Goal: Information Seeking & Learning: Understand process/instructions

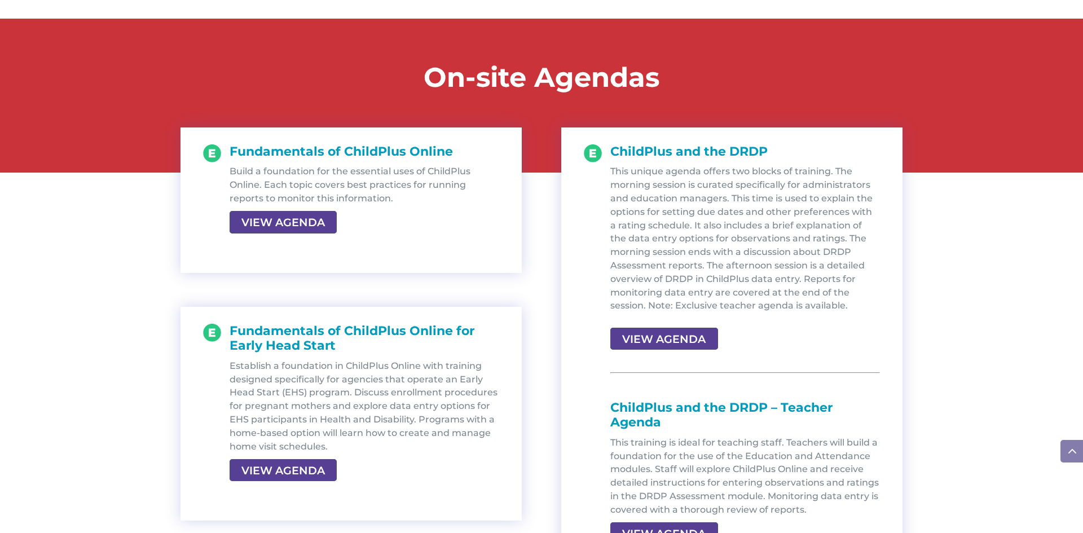
scroll to position [1173, 0]
click at [307, 222] on link "VIEW AGENDA" at bounding box center [281, 221] width 105 height 20
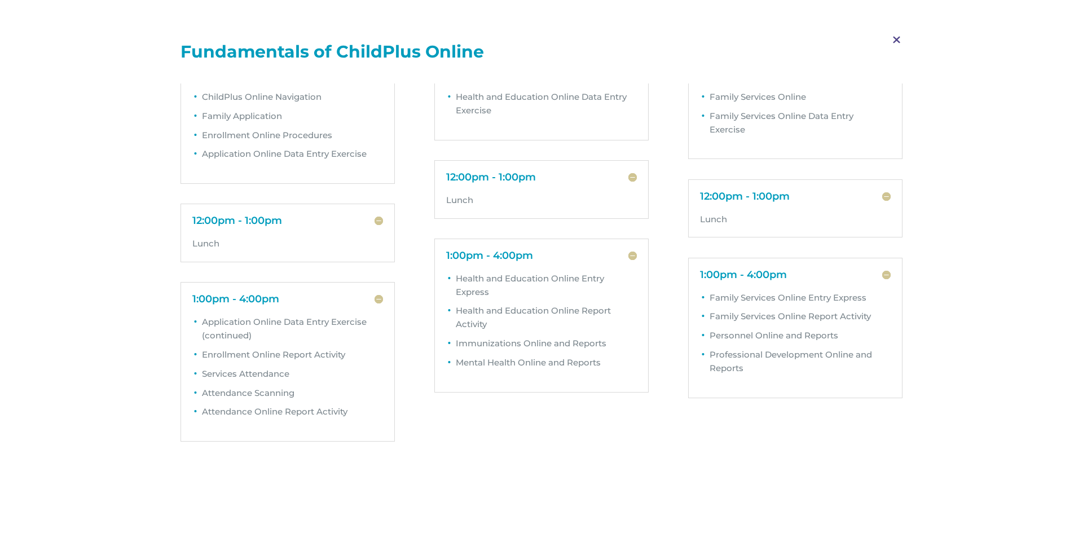
scroll to position [0, 0]
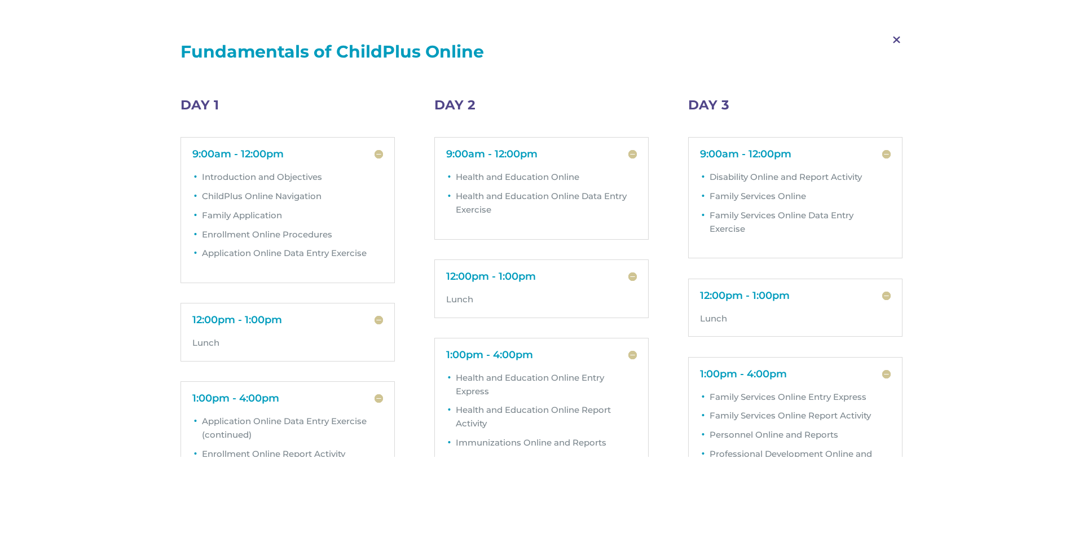
click at [895, 40] on span "M" at bounding box center [896, 40] width 33 height 33
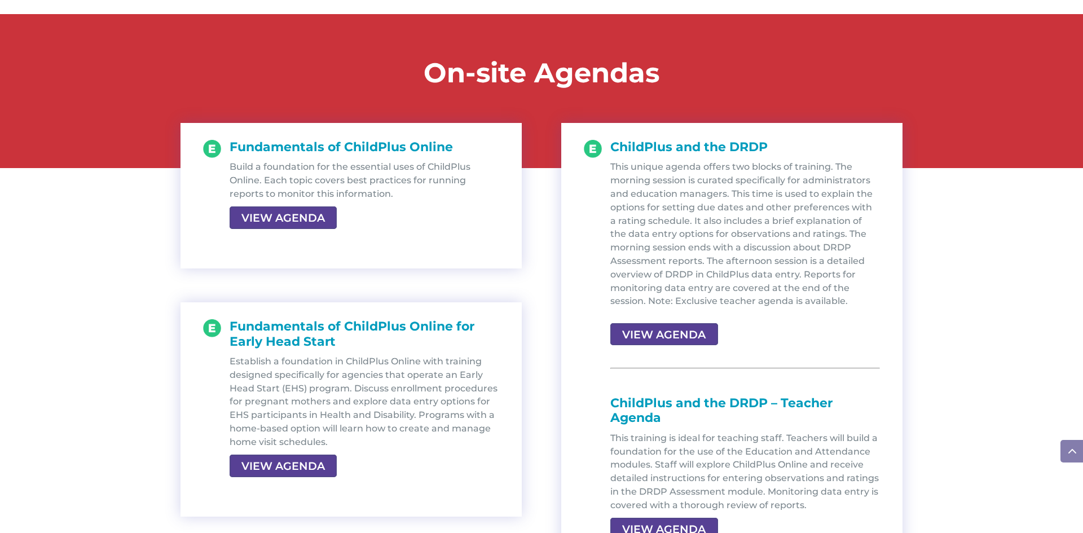
scroll to position [1173, 0]
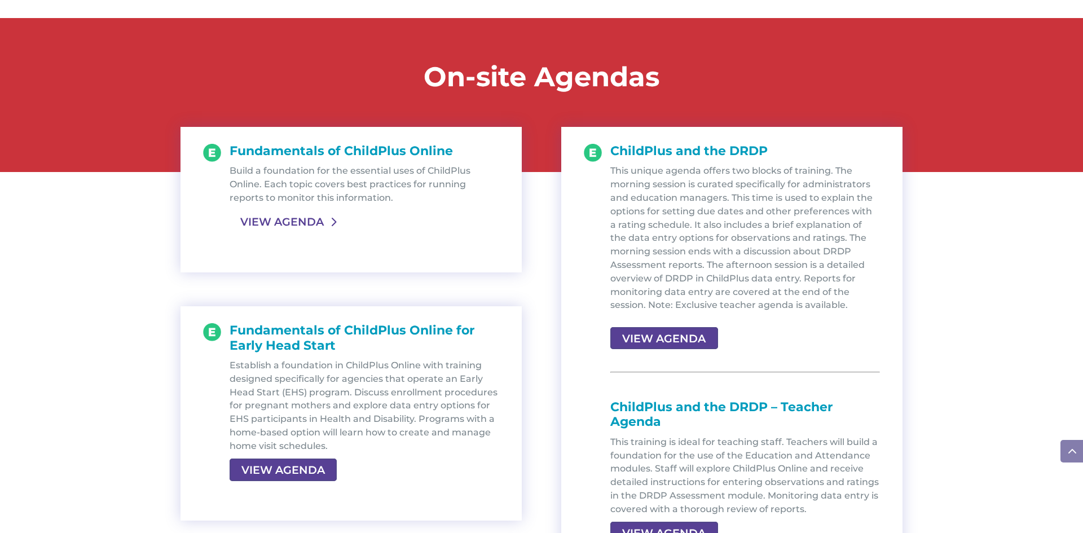
click at [311, 222] on link "VIEW AGENDA" at bounding box center [281, 221] width 105 height 20
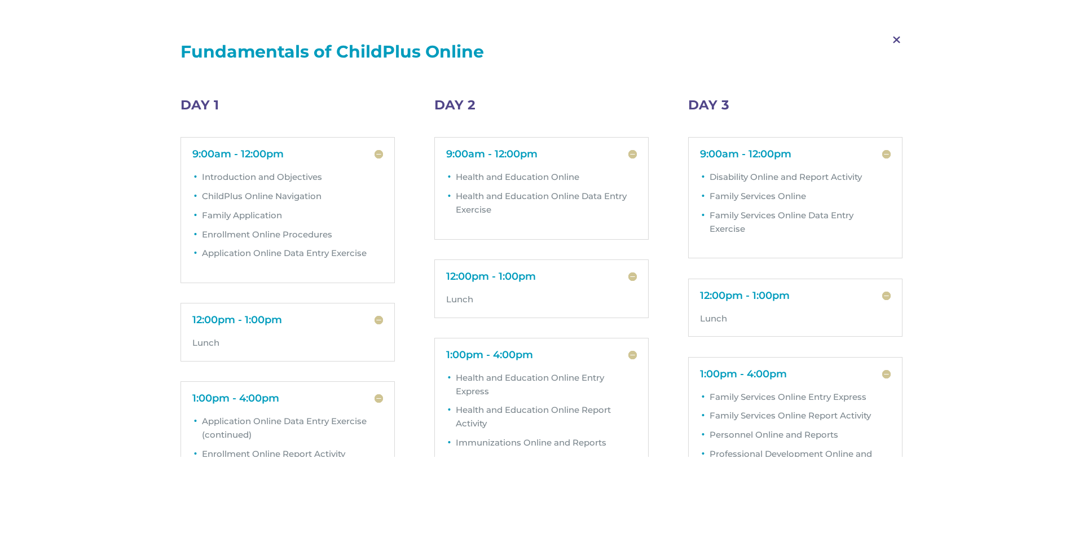
click at [899, 39] on span "M" at bounding box center [896, 40] width 33 height 33
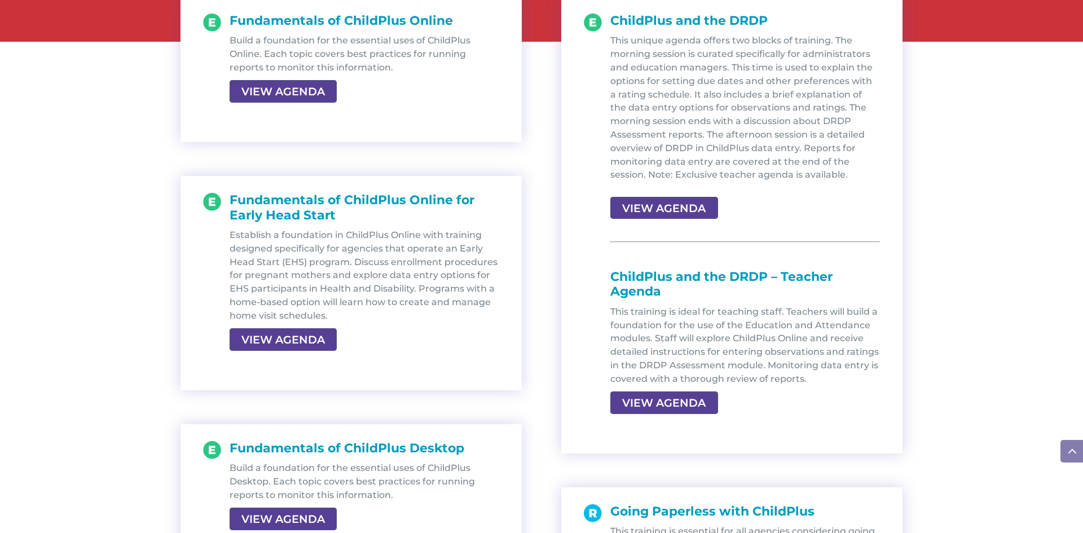
scroll to position [1308, 0]
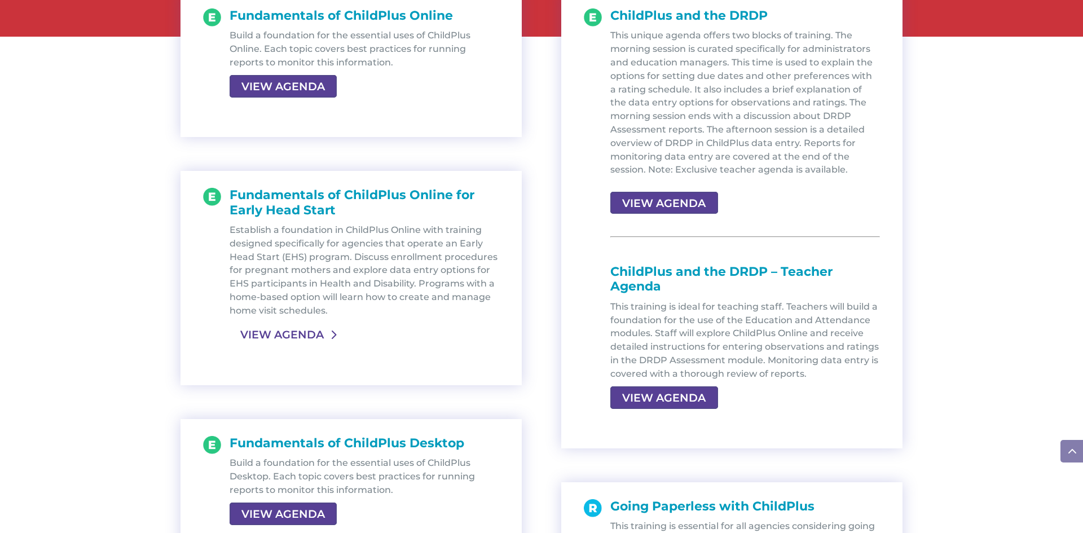
click at [298, 336] on link "VIEW AGENDA" at bounding box center [281, 334] width 105 height 20
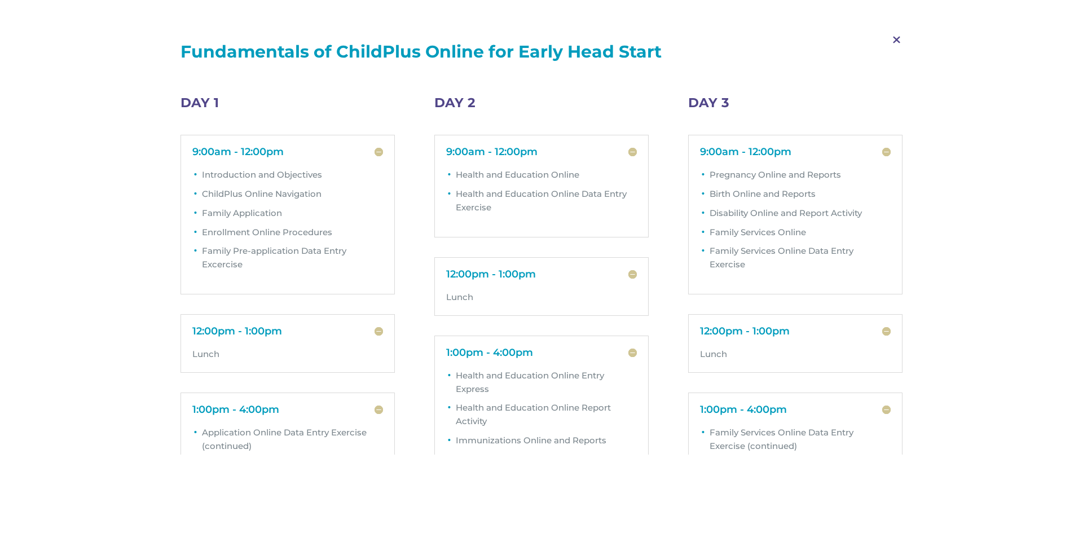
click at [899, 38] on span "M" at bounding box center [896, 40] width 33 height 33
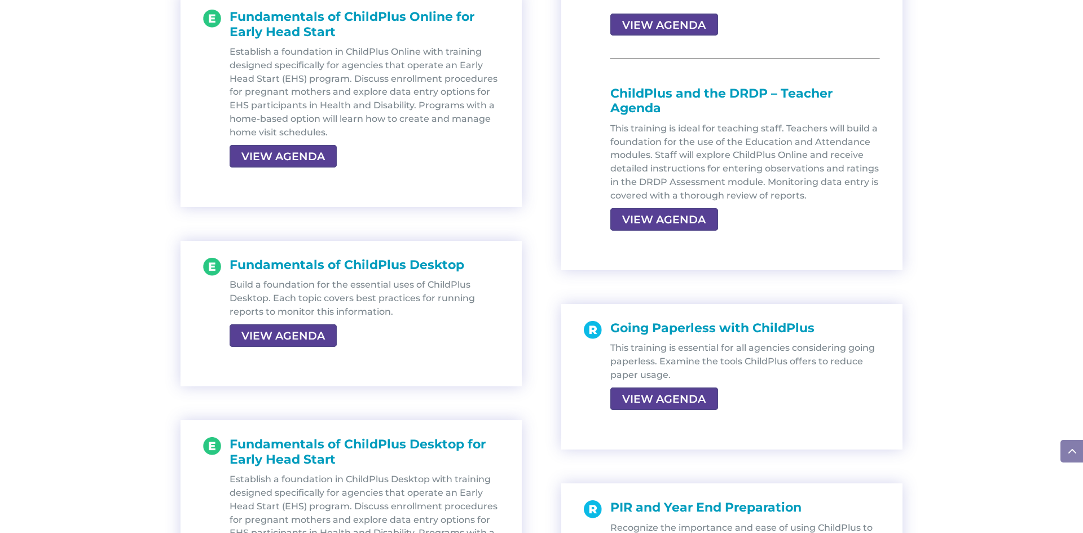
scroll to position [1489, 0]
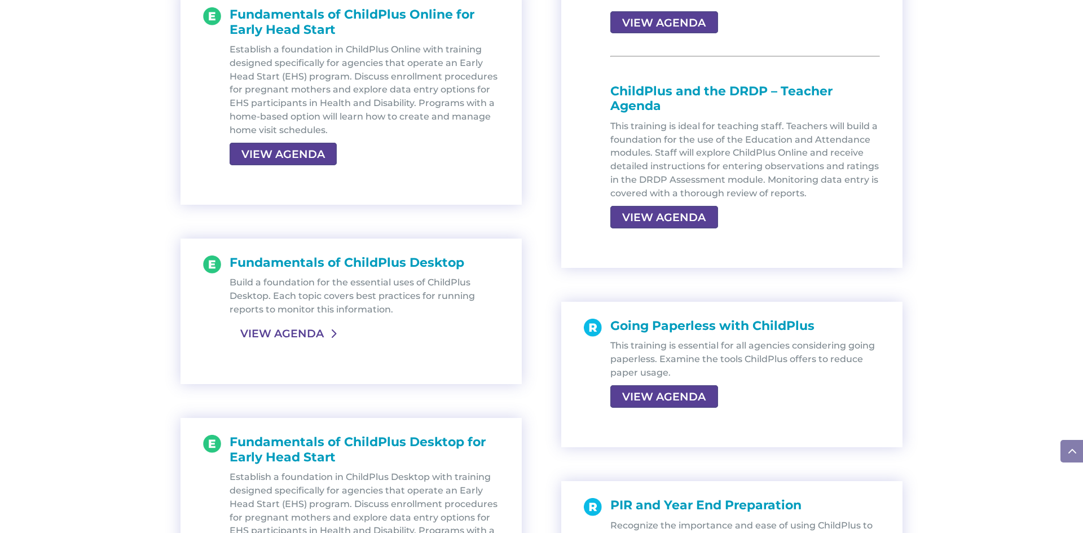
click at [285, 337] on link "VIEW AGENDA" at bounding box center [281, 333] width 105 height 20
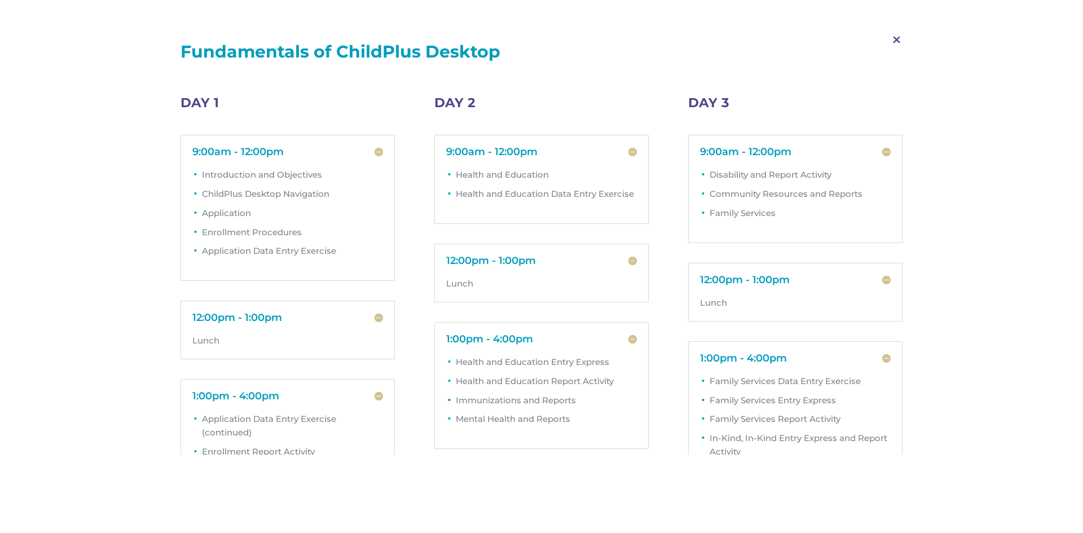
click at [895, 43] on span "M" at bounding box center [896, 40] width 33 height 33
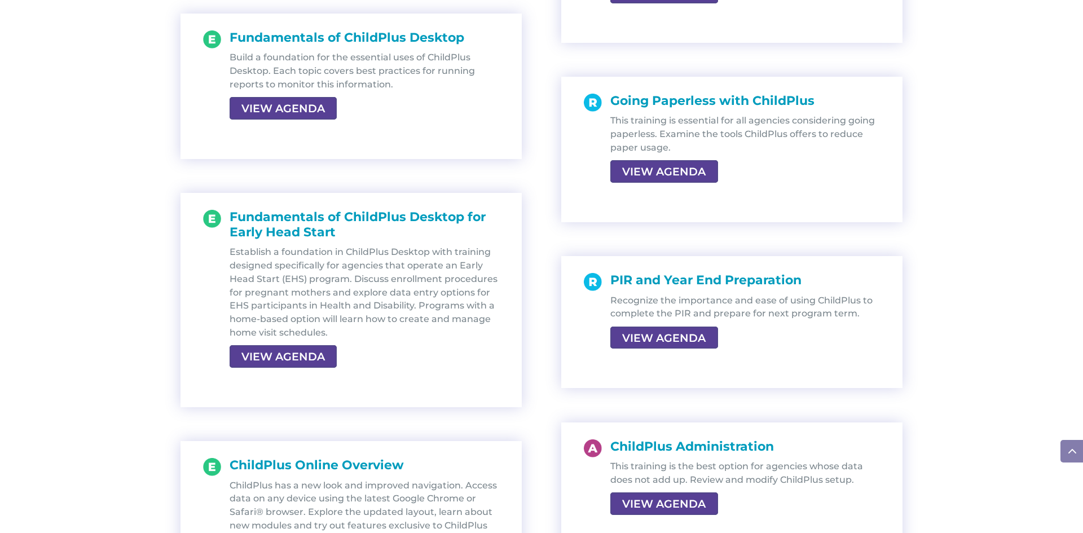
scroll to position [1714, 0]
click at [308, 354] on link "VIEW AGENDA" at bounding box center [281, 356] width 105 height 20
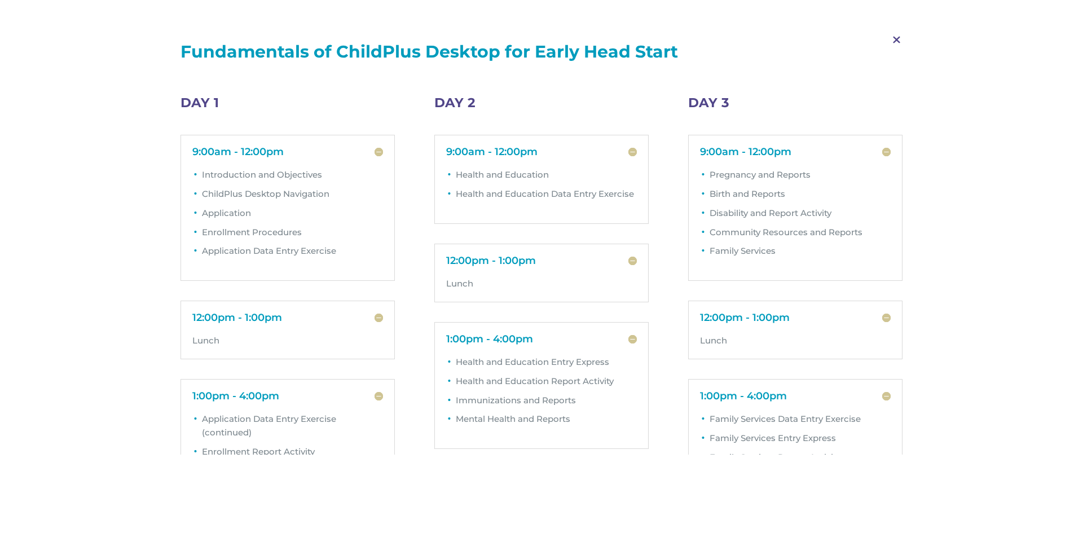
click at [896, 39] on span "M" at bounding box center [896, 40] width 33 height 33
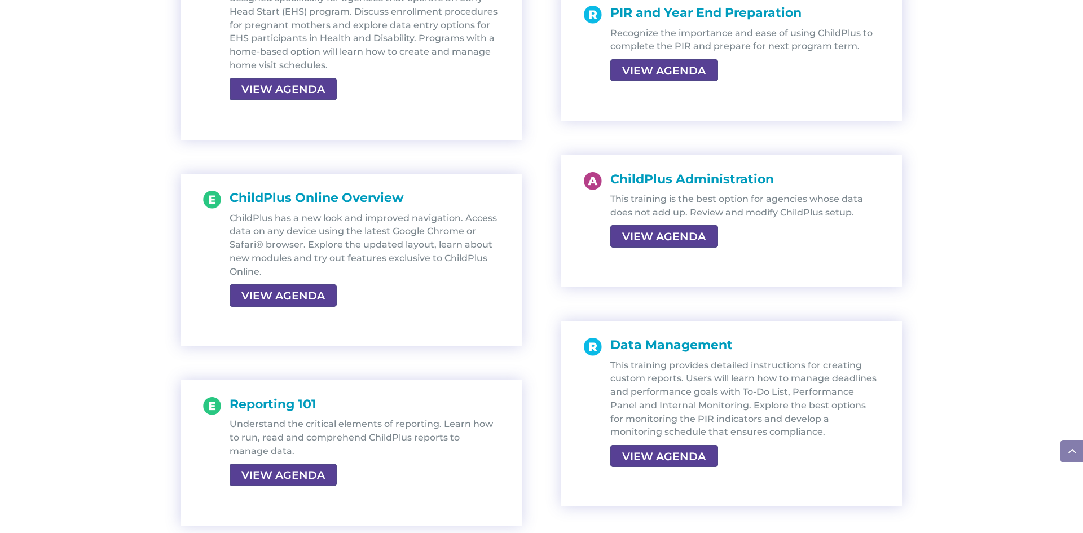
scroll to position [1985, 0]
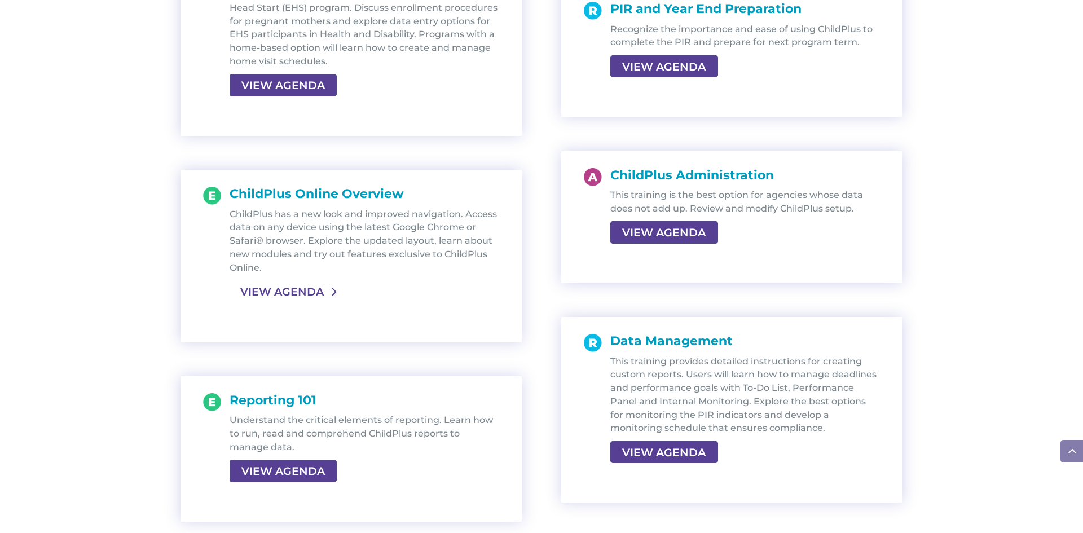
click at [302, 296] on link "VIEW AGENDA" at bounding box center [281, 291] width 105 height 20
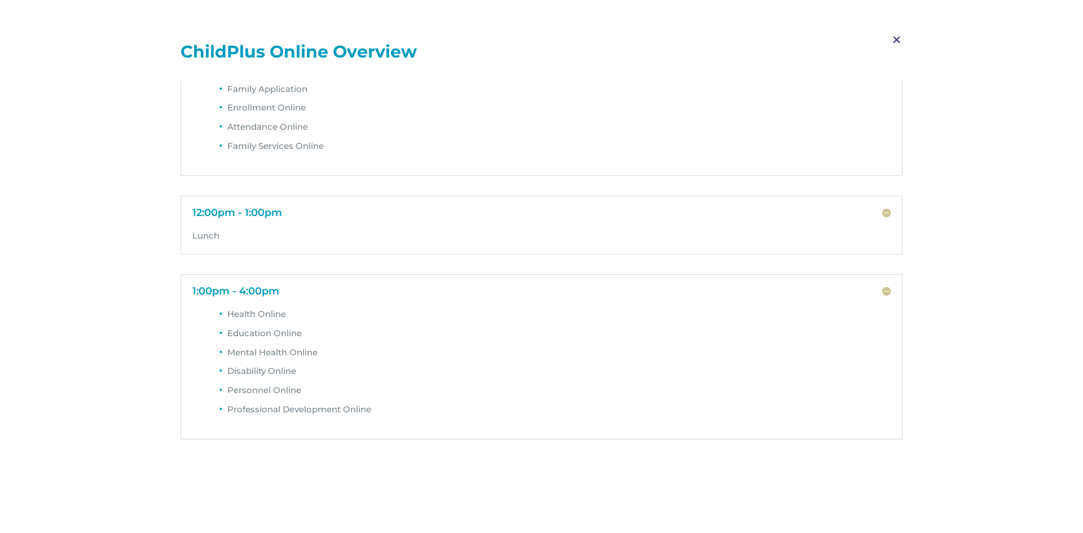
scroll to position [0, 0]
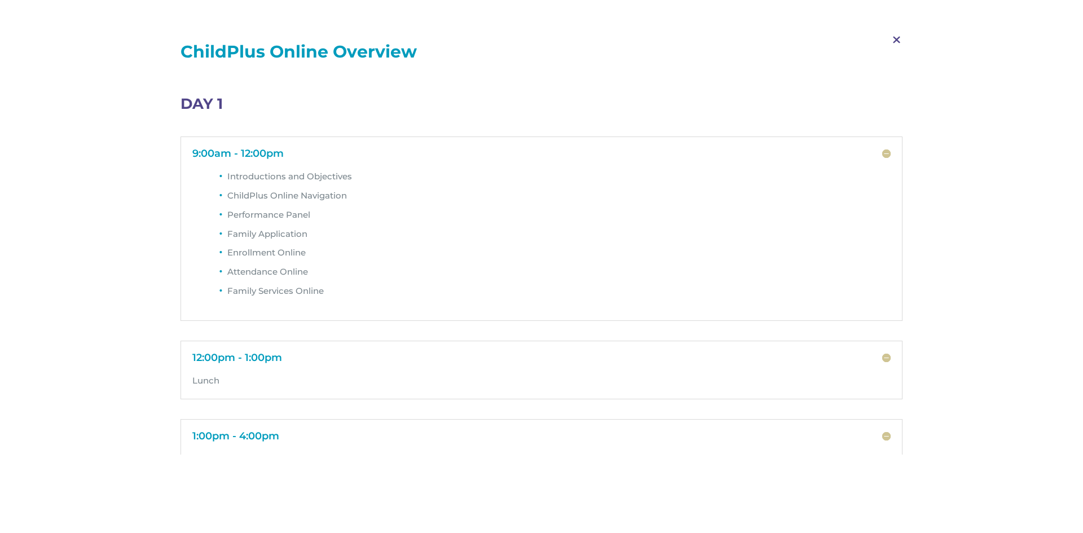
click at [895, 38] on span "M" at bounding box center [896, 40] width 33 height 33
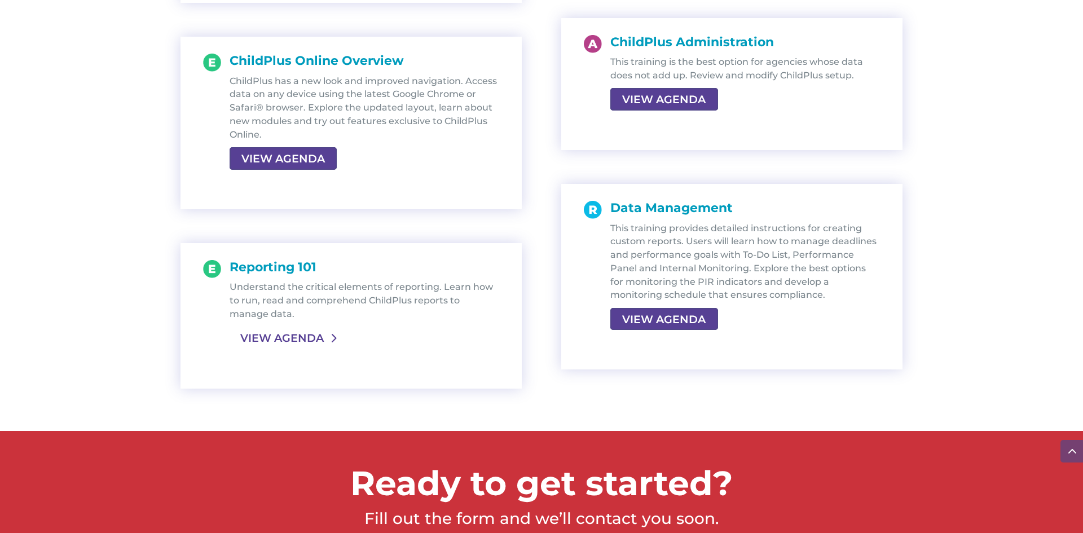
scroll to position [2120, 0]
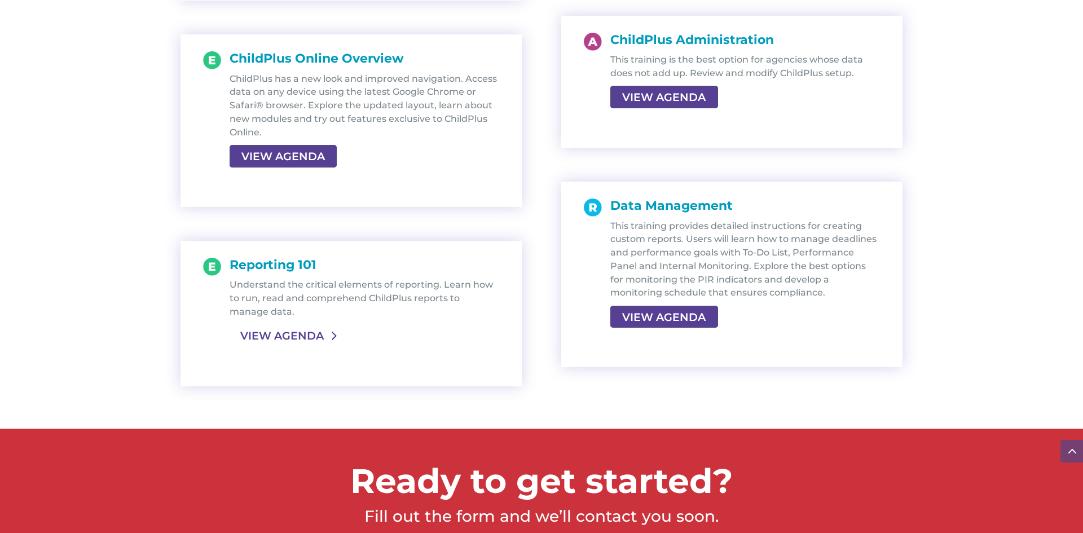
click at [306, 334] on link "VIEW AGENDA" at bounding box center [281, 335] width 105 height 20
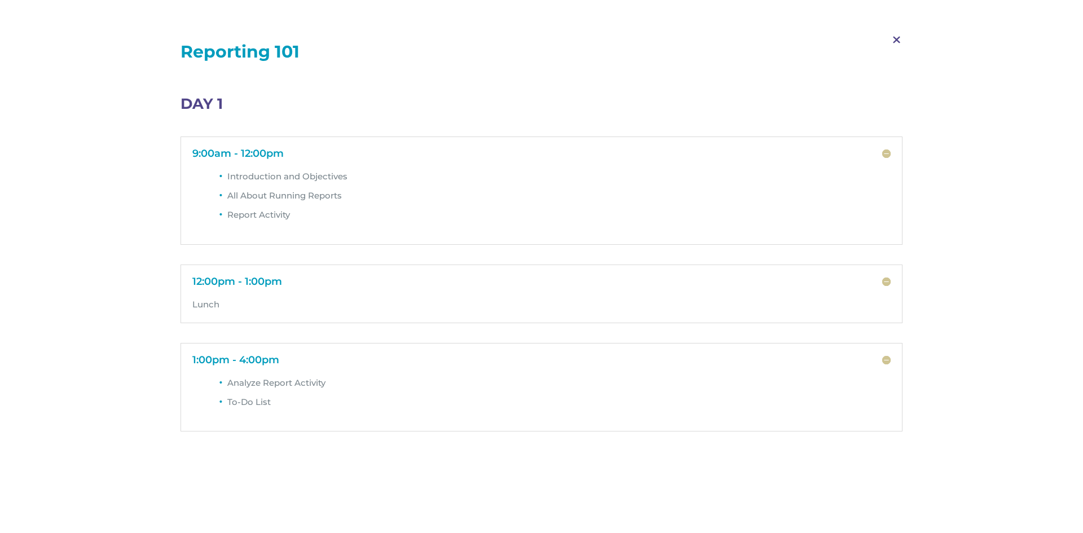
click at [891, 37] on span "M" at bounding box center [896, 40] width 33 height 33
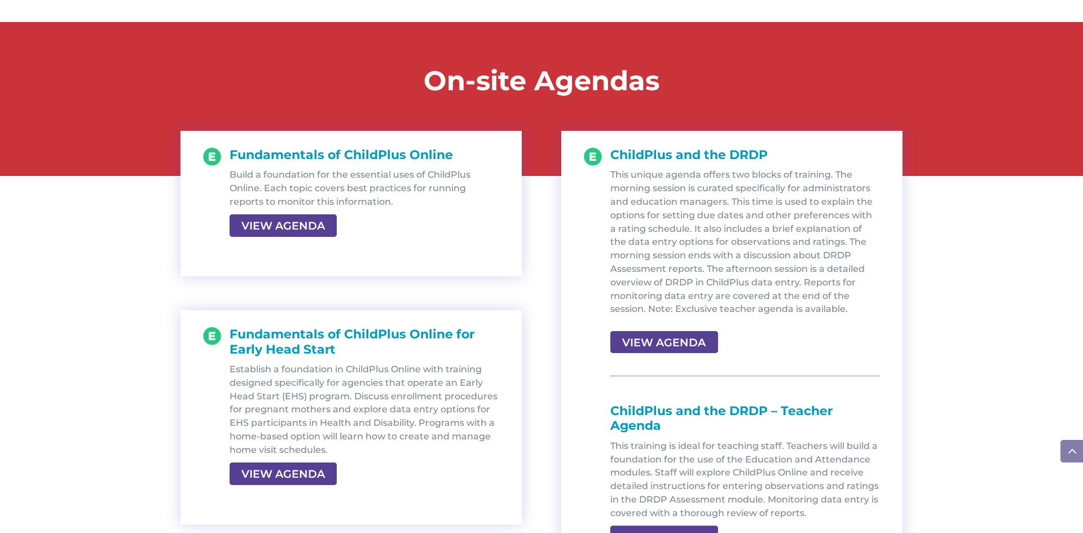
scroll to position [1173, 0]
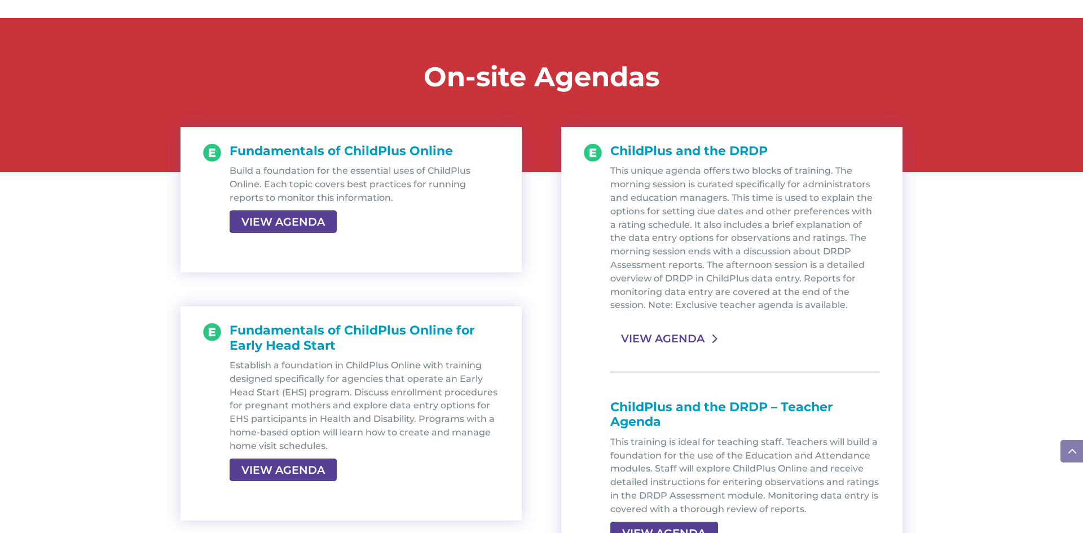
click at [639, 343] on link "VIEW AGENDA" at bounding box center [662, 338] width 105 height 20
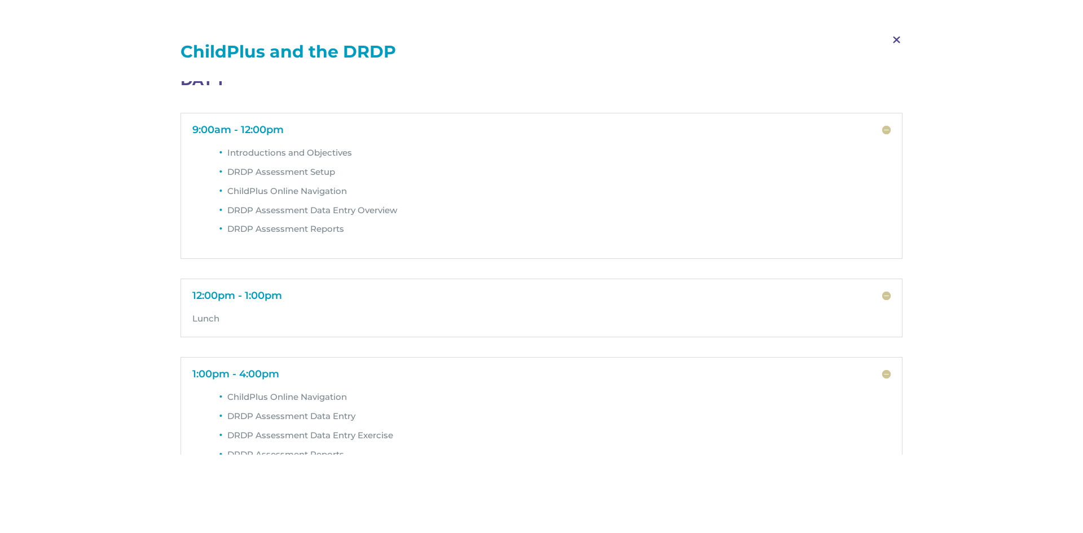
scroll to position [0, 0]
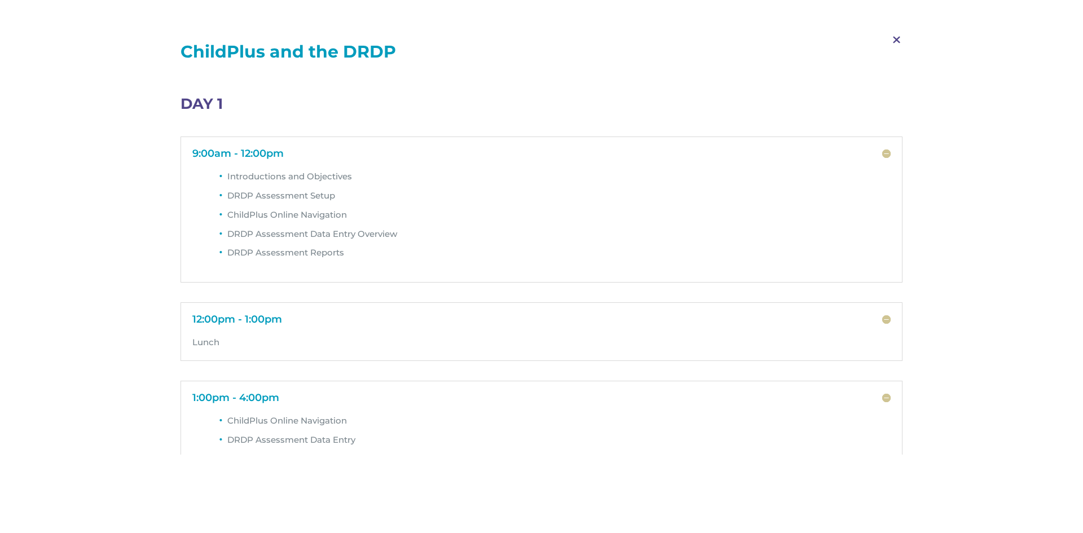
click at [896, 42] on span "M" at bounding box center [896, 40] width 33 height 33
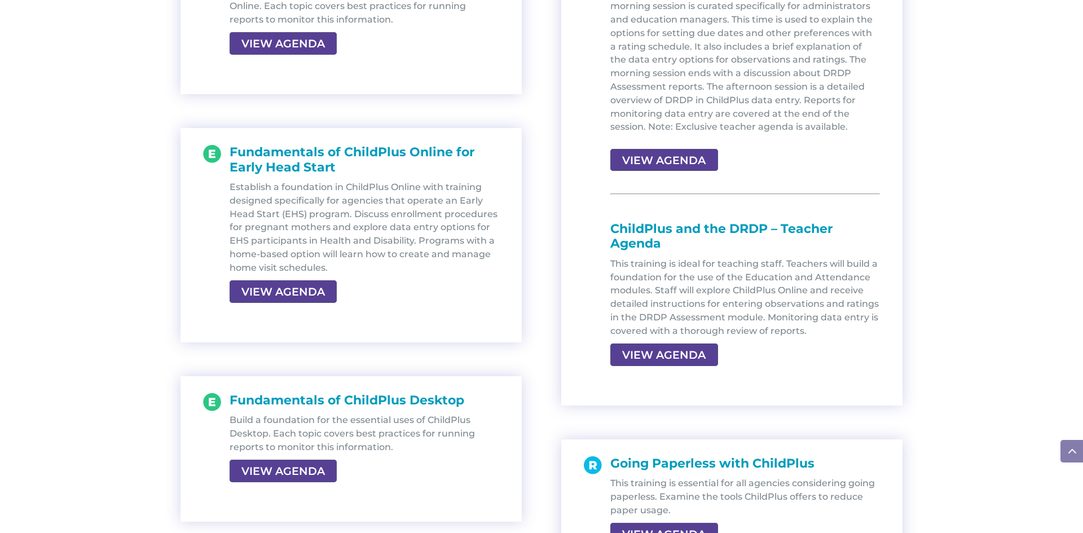
scroll to position [1353, 0]
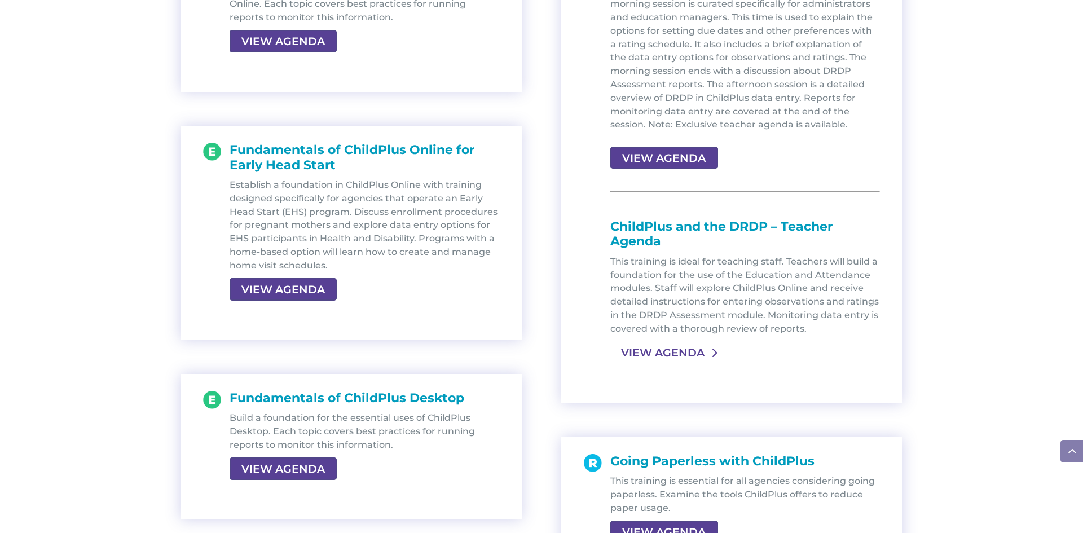
click at [674, 354] on link "VIEW AGENDA" at bounding box center [662, 352] width 105 height 20
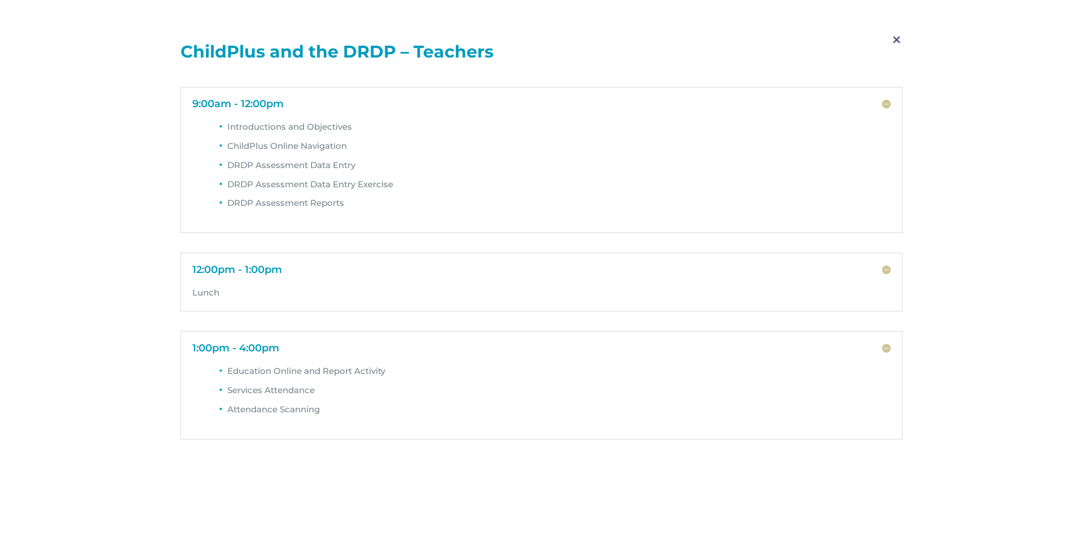
scroll to position [50, 0]
click at [897, 39] on span "M" at bounding box center [896, 40] width 33 height 33
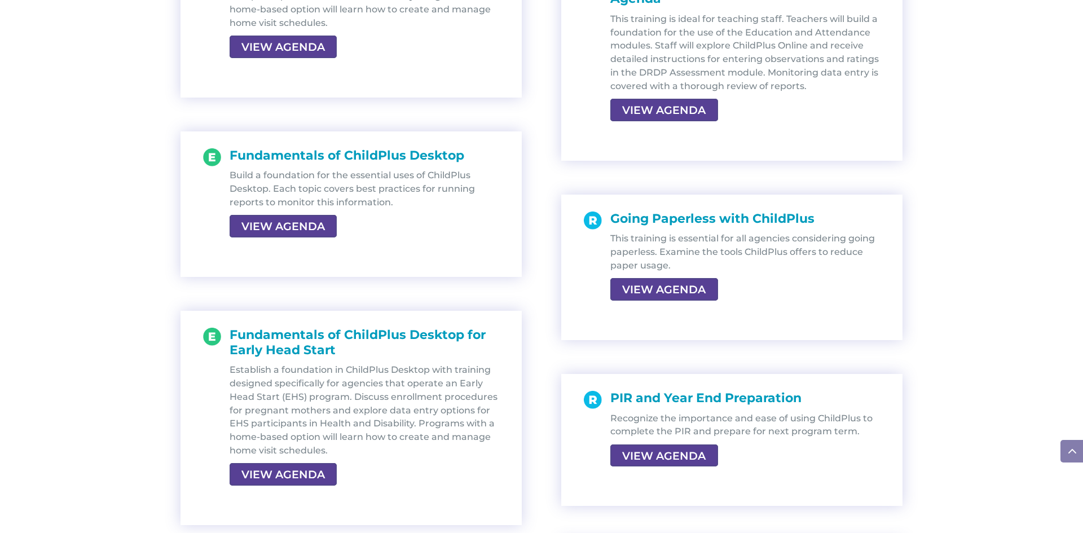
scroll to position [1624, 0]
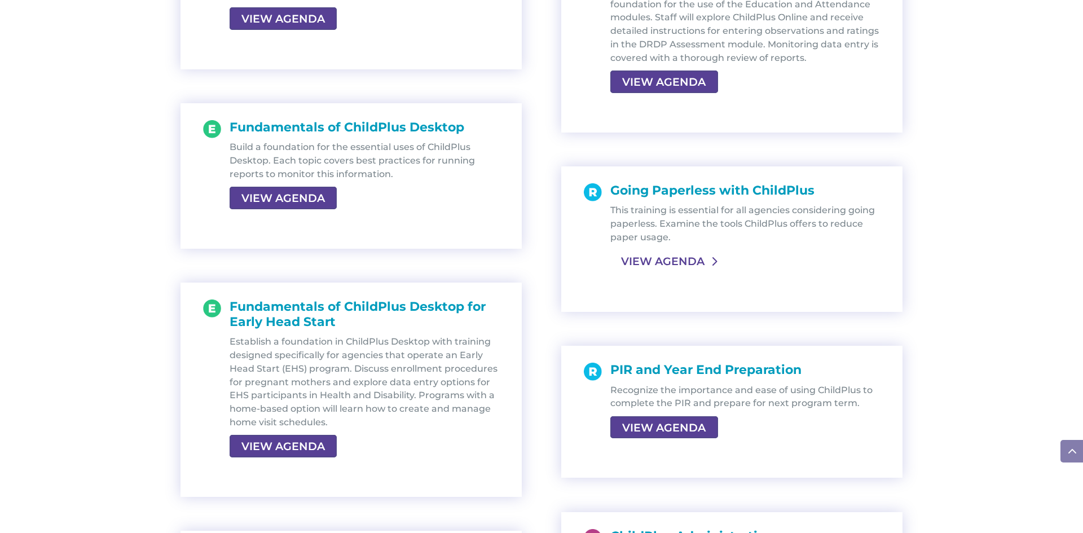
click at [690, 264] on link "VIEW AGENDA" at bounding box center [662, 261] width 105 height 20
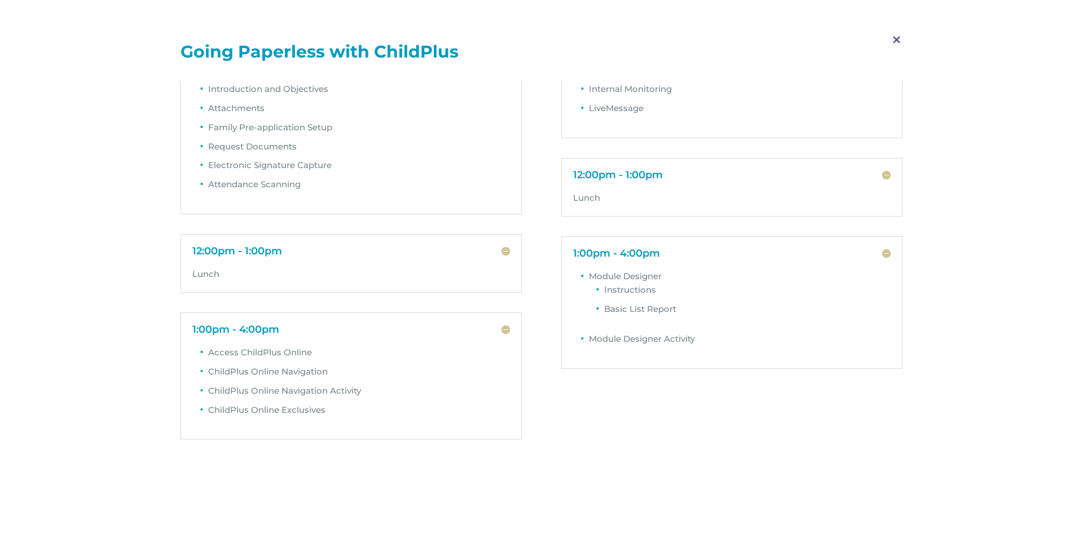
scroll to position [87, 0]
click at [895, 37] on span "M" at bounding box center [896, 40] width 33 height 33
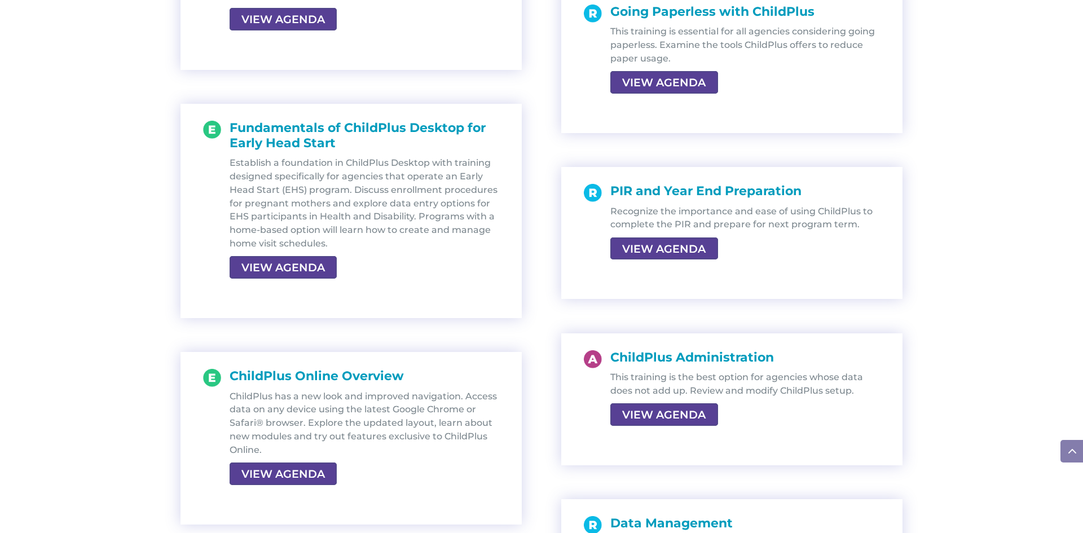
scroll to position [1804, 0]
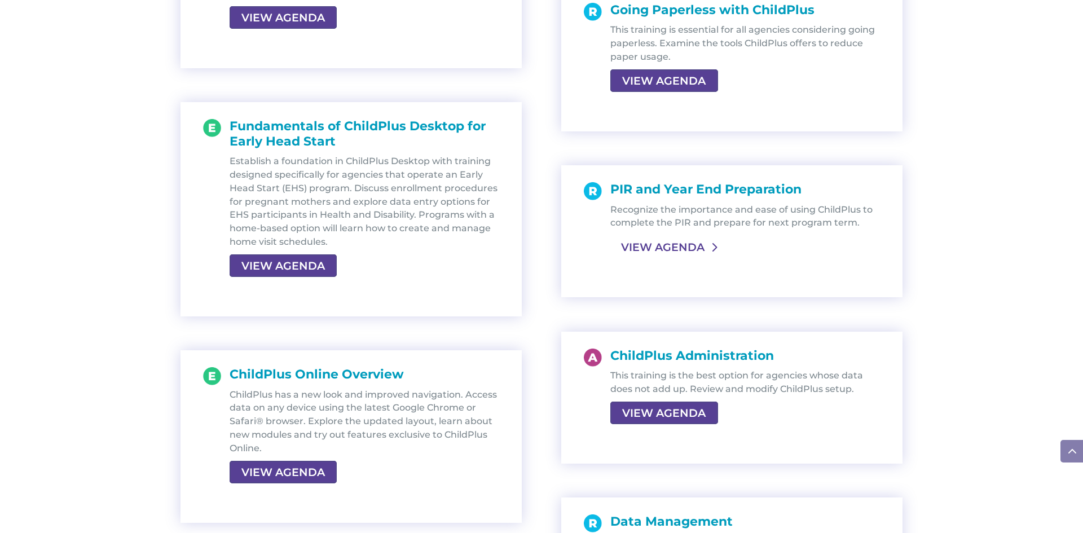
click at [660, 248] on link "VIEW AGENDA" at bounding box center [662, 247] width 105 height 20
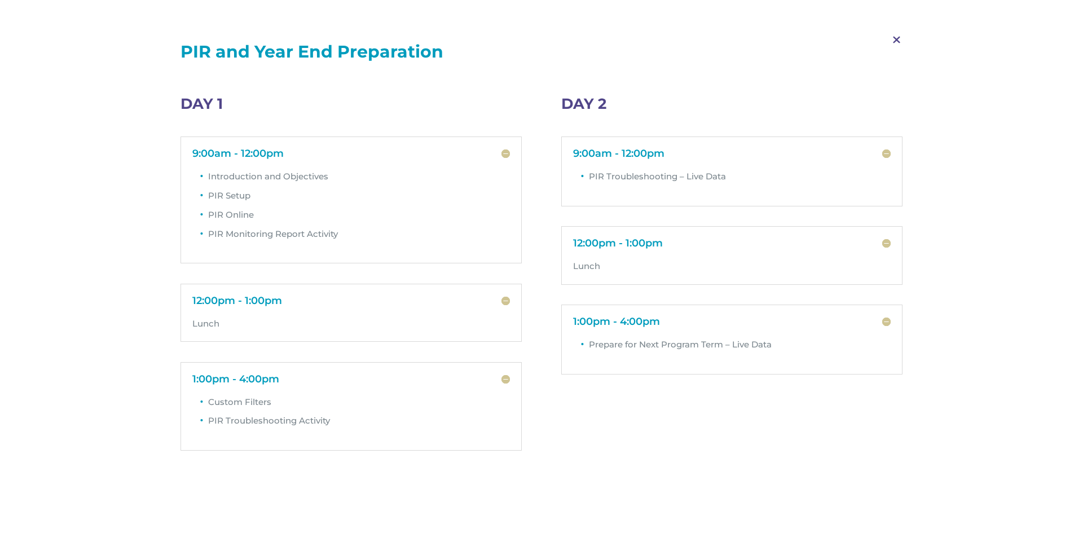
click at [898, 41] on span "M" at bounding box center [896, 40] width 33 height 33
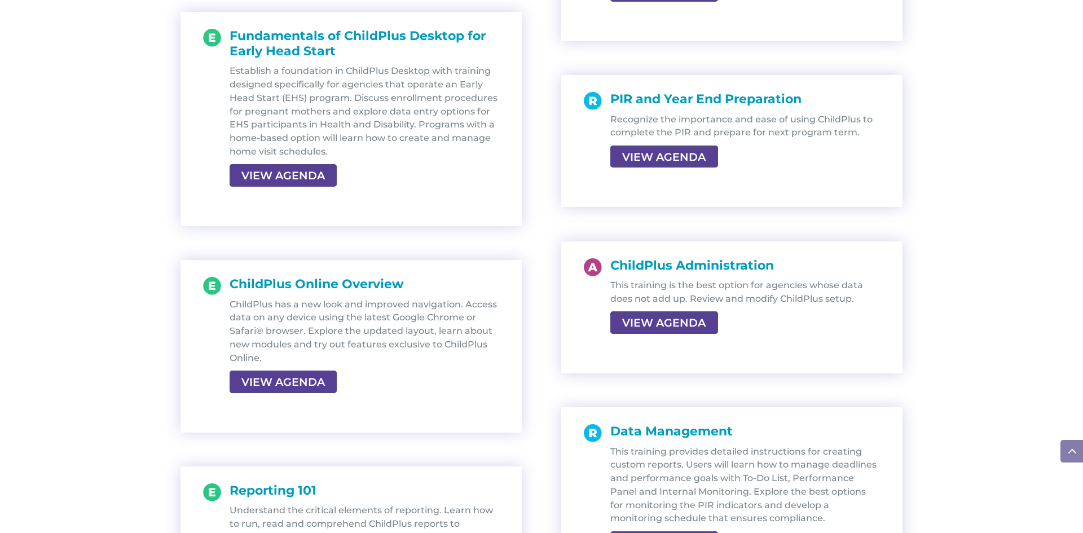
scroll to position [1940, 0]
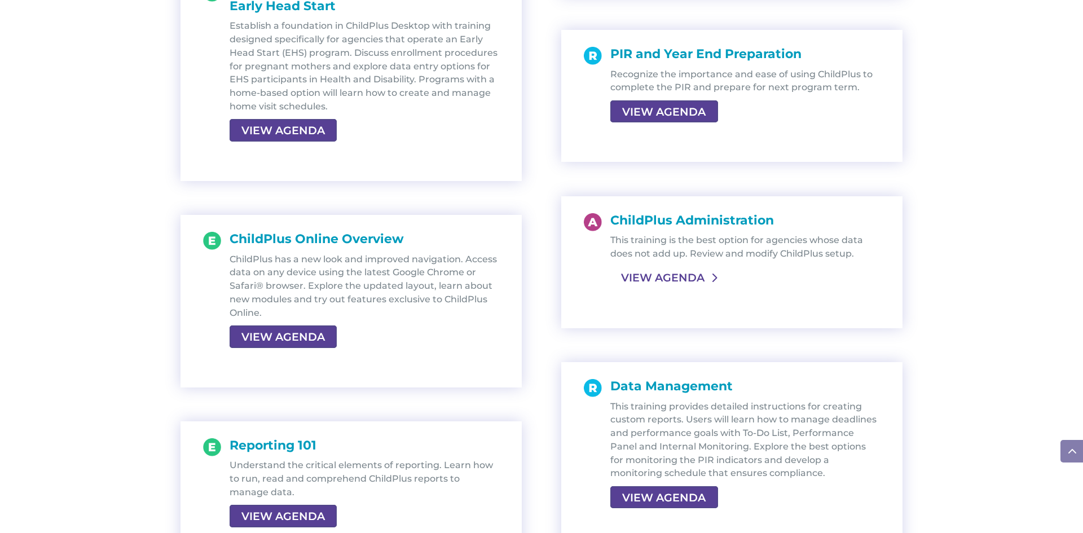
click at [694, 279] on link "VIEW AGENDA" at bounding box center [662, 277] width 105 height 20
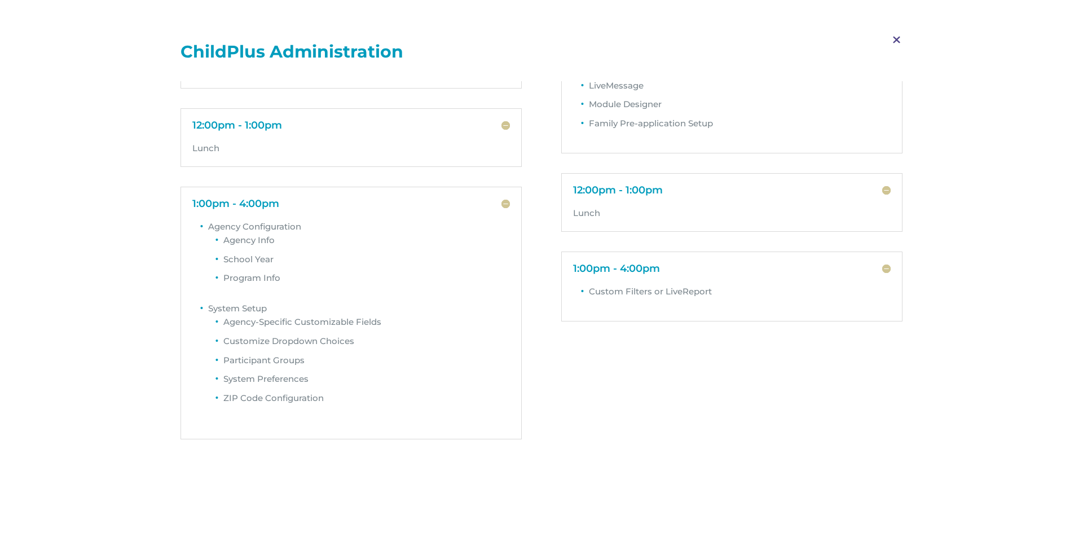
scroll to position [86, 0]
click at [898, 43] on span "M" at bounding box center [896, 40] width 33 height 33
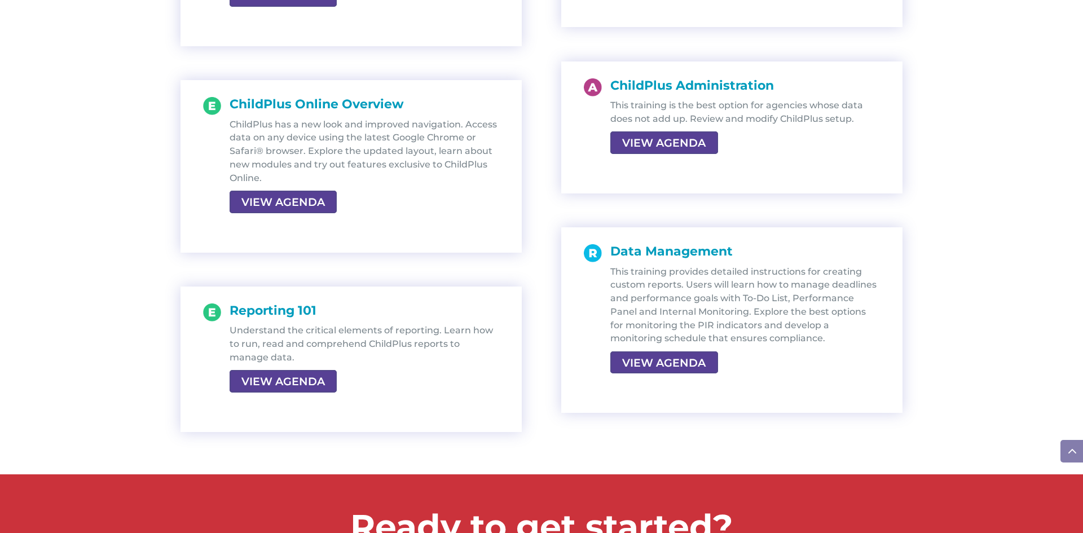
scroll to position [2075, 0]
click at [697, 368] on link "VIEW AGENDA" at bounding box center [662, 362] width 105 height 20
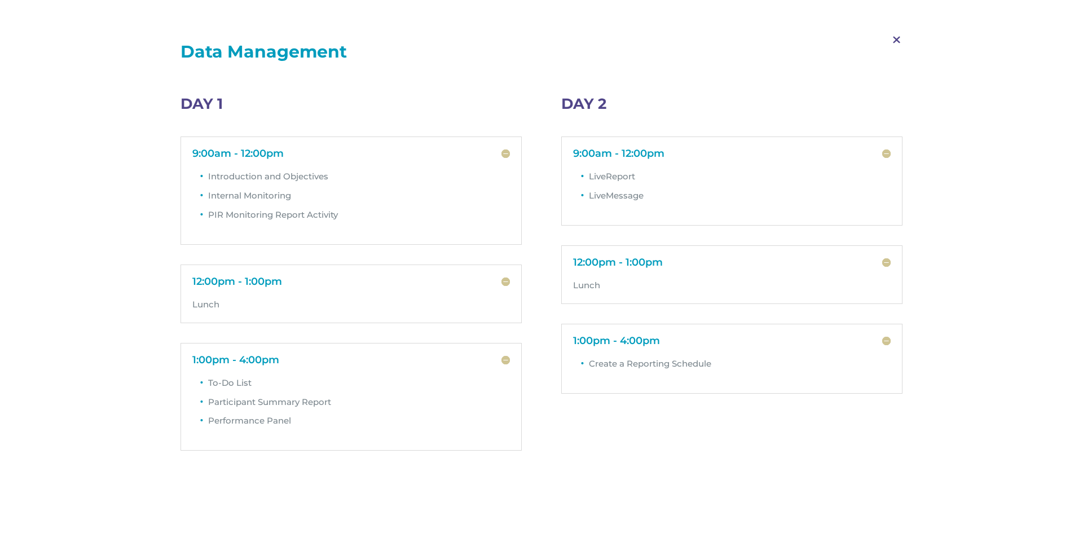
scroll to position [209, 0]
click at [899, 42] on span "M" at bounding box center [896, 40] width 33 height 33
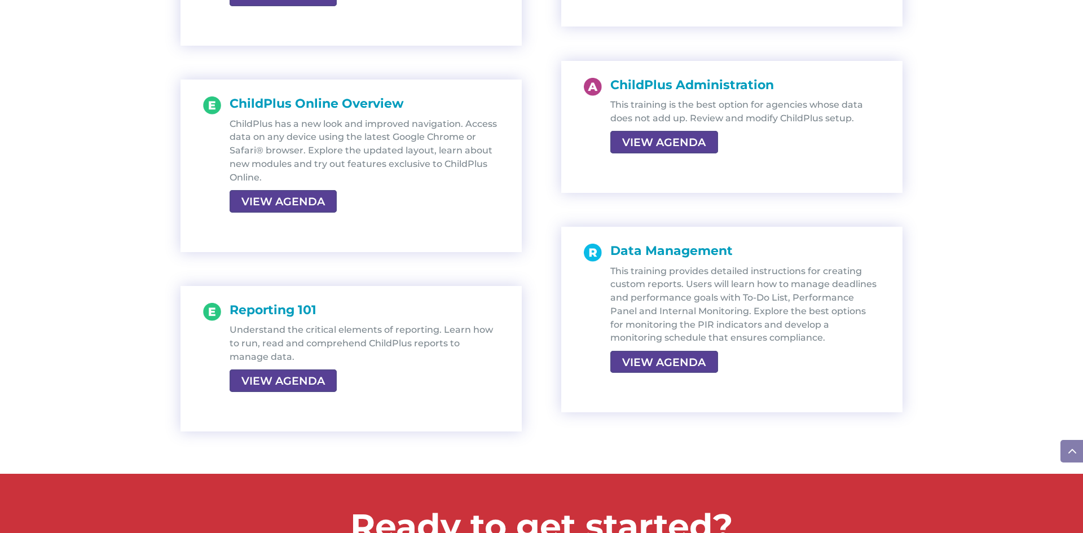
scroll to position [2075, 0]
